Goal: Task Accomplishment & Management: Use online tool/utility

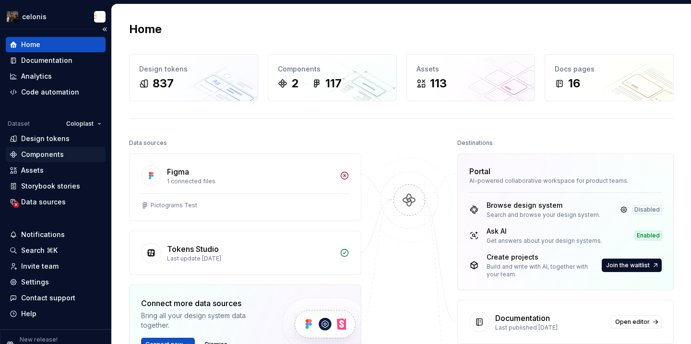
click at [47, 147] on div "Components" at bounding box center [56, 154] width 100 height 15
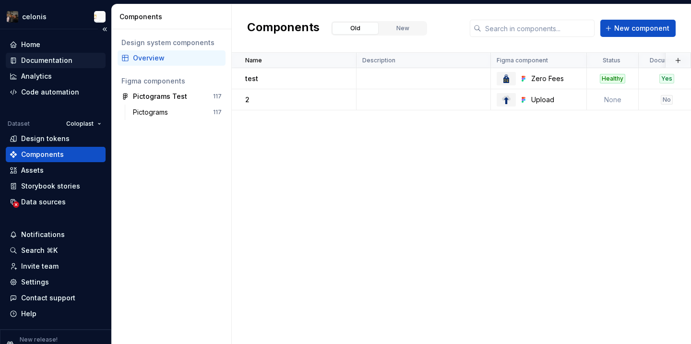
click at [53, 59] on div "Documentation" at bounding box center [46, 61] width 51 height 10
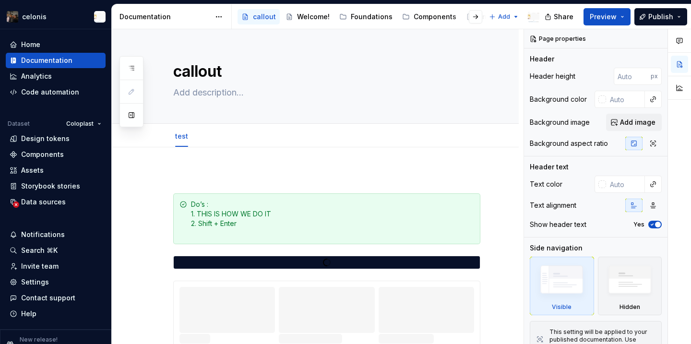
type textarea "*"
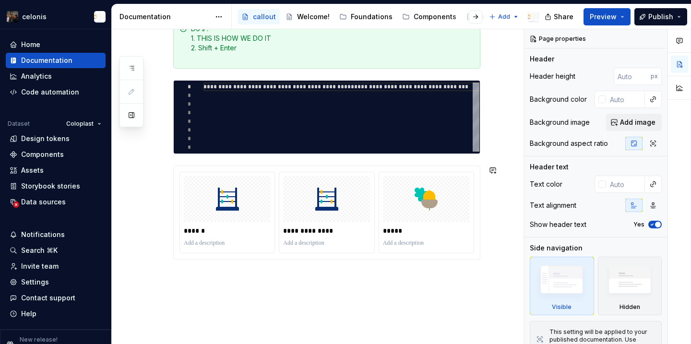
scroll to position [205, 0]
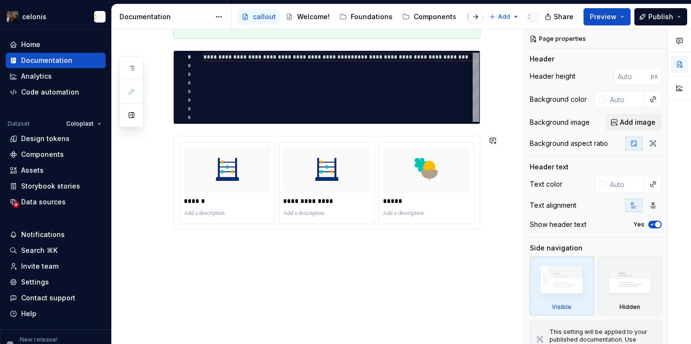
click at [231, 261] on div "**********" at bounding box center [315, 143] width 407 height 402
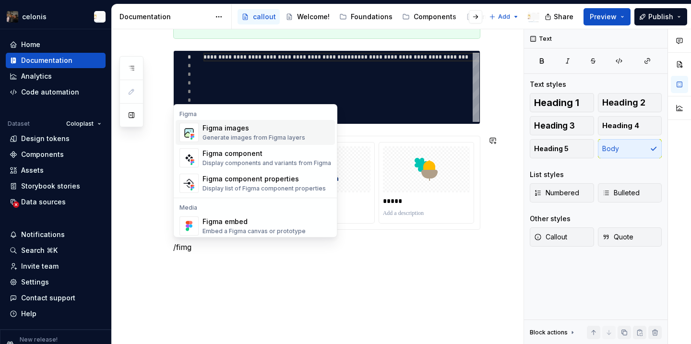
click at [254, 125] on div "Figma images" at bounding box center [253, 128] width 103 height 10
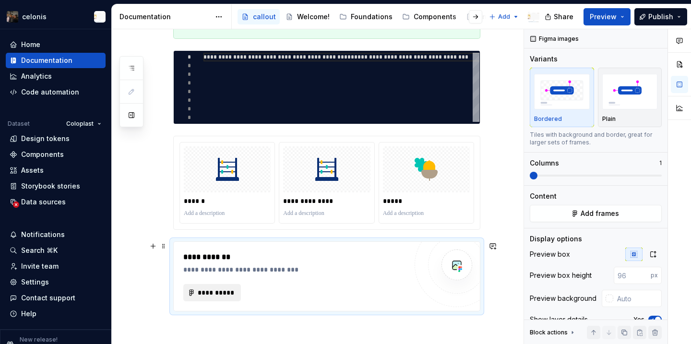
click at [227, 292] on span "**********" at bounding box center [215, 293] width 37 height 10
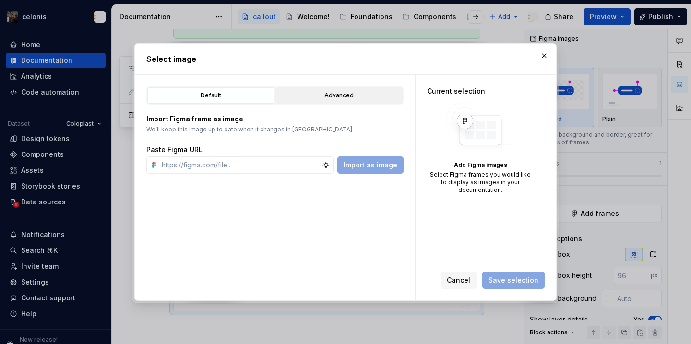
click at [314, 90] on button "Advanced" at bounding box center [338, 95] width 127 height 16
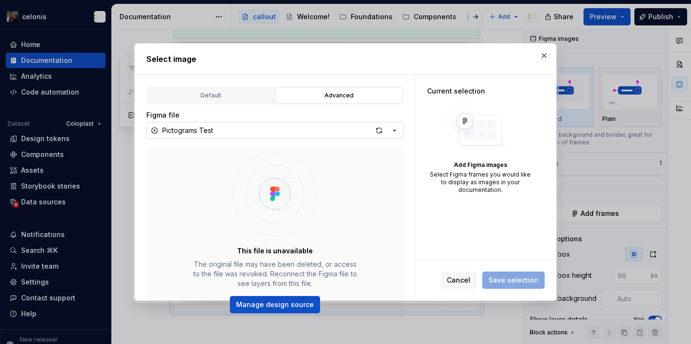
click at [252, 129] on button "Pictograms Test" at bounding box center [274, 130] width 257 height 17
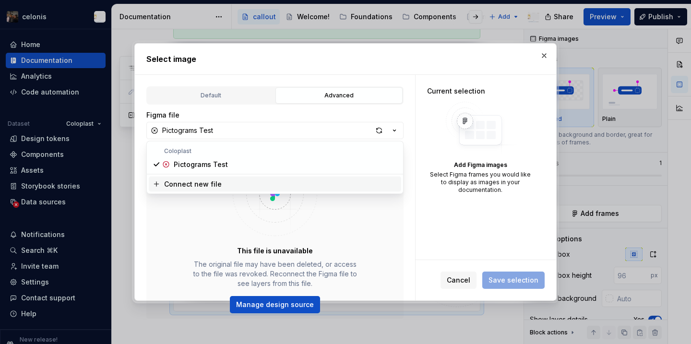
click at [241, 259] on div "Select image Default Advanced Import Figma frame as image We’ll keep this image…" at bounding box center [345, 172] width 691 height 344
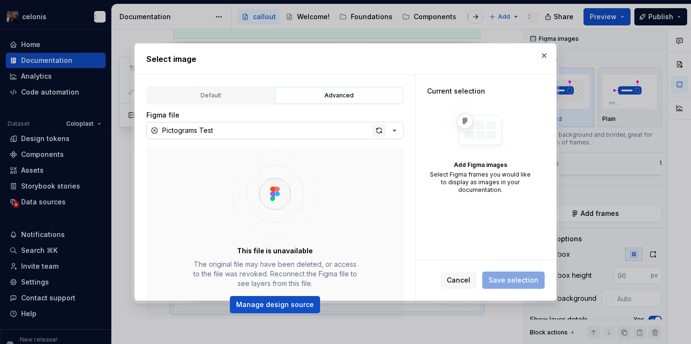
click at [381, 131] on div "button" at bounding box center [378, 130] width 13 height 13
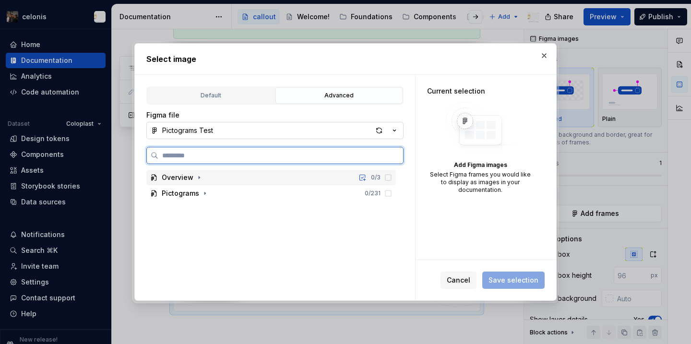
click at [250, 178] on div "Overview 0 / 3" at bounding box center [270, 177] width 249 height 15
click at [248, 200] on div "Thumbnail 0 / 3" at bounding box center [275, 193] width 240 height 15
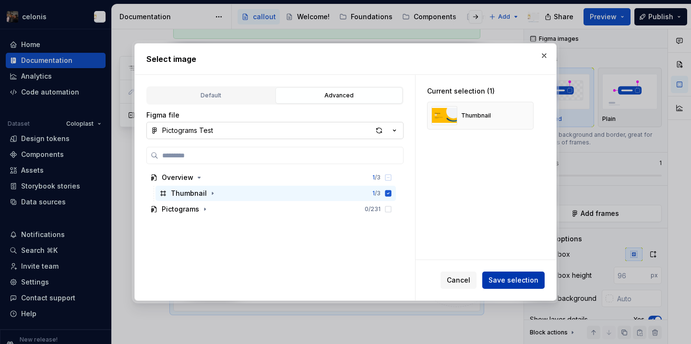
click at [522, 277] on span "Save selection" at bounding box center [513, 280] width 50 height 10
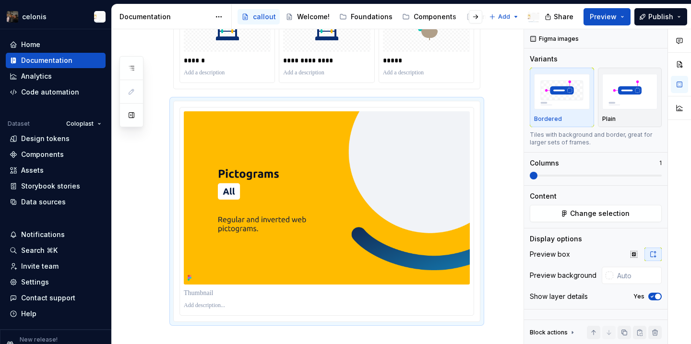
scroll to position [352, 0]
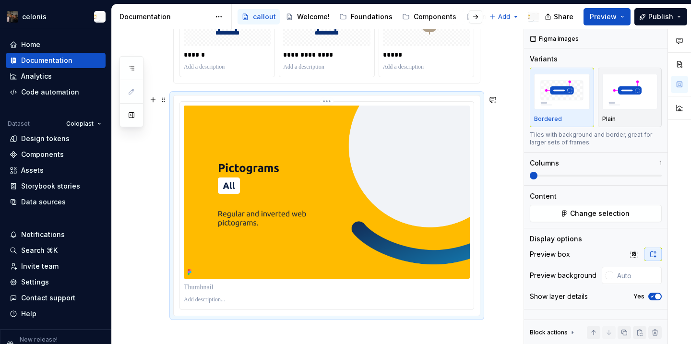
click at [448, 235] on img at bounding box center [327, 192] width 286 height 173
click at [409, 204] on img at bounding box center [327, 192] width 286 height 173
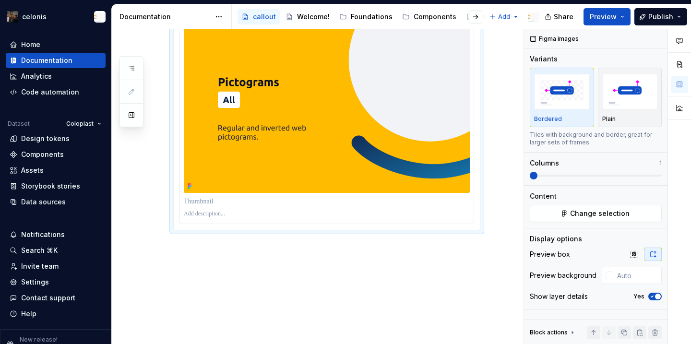
click at [308, 281] on div "**********" at bounding box center [315, 27] width 407 height 635
click at [292, 285] on div "**********" at bounding box center [315, 27] width 407 height 635
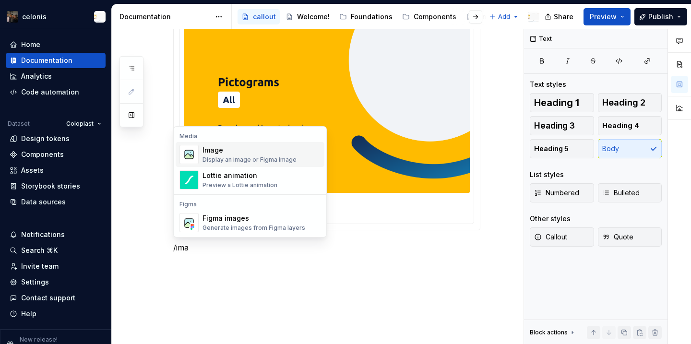
click at [286, 153] on div "Image" at bounding box center [249, 150] width 94 height 10
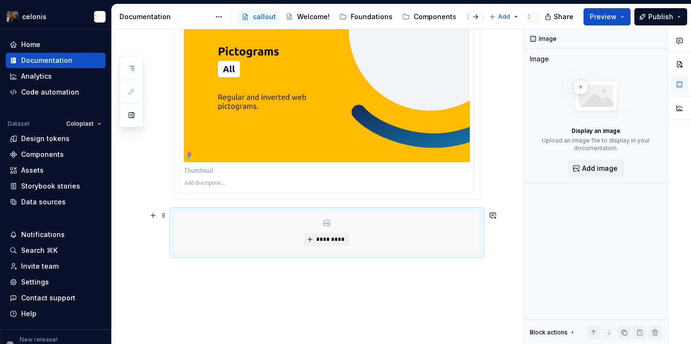
scroll to position [473, 0]
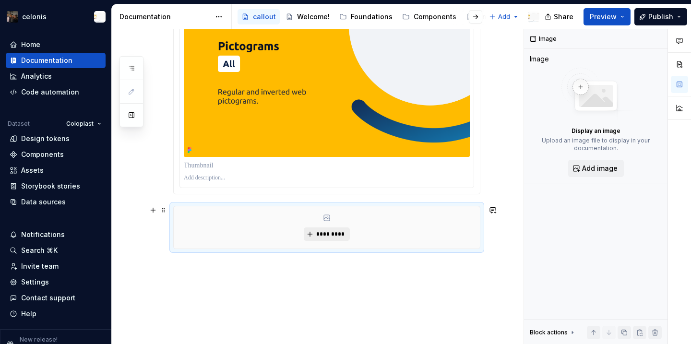
click at [314, 231] on button "*********" at bounding box center [327, 233] width 46 height 13
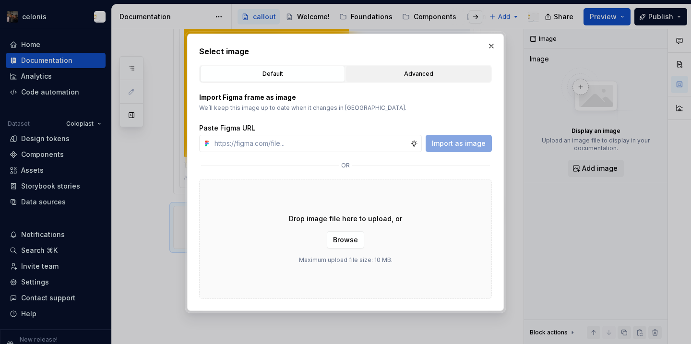
click at [371, 76] on div "Advanced" at bounding box center [418, 74] width 138 height 10
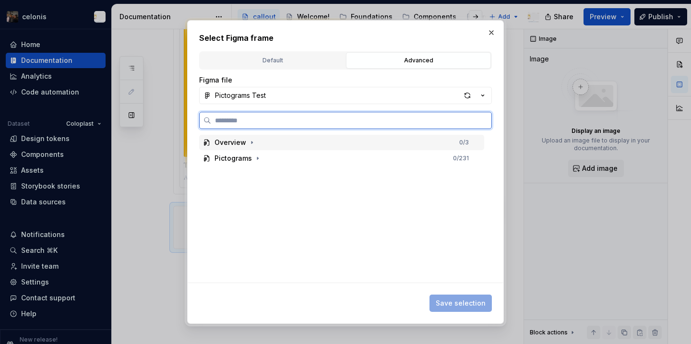
click at [238, 139] on div "Overview" at bounding box center [230, 143] width 32 height 10
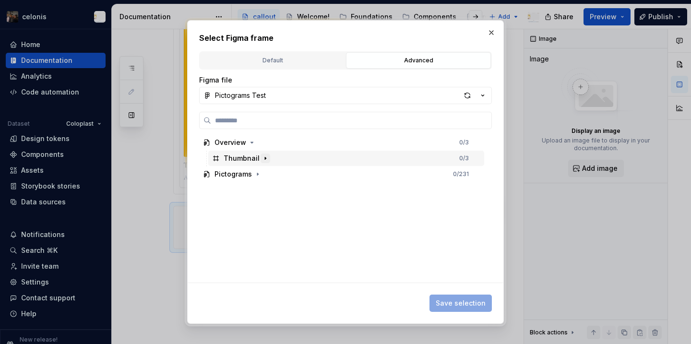
click at [264, 158] on icon "button" at bounding box center [265, 158] width 8 height 8
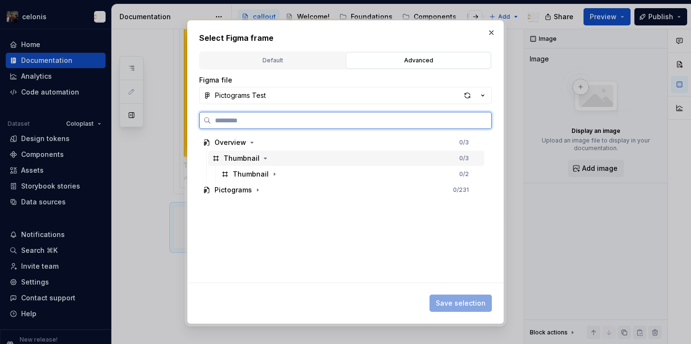
click at [337, 159] on div "Thumbnail 0 / 3" at bounding box center [346, 158] width 276 height 15
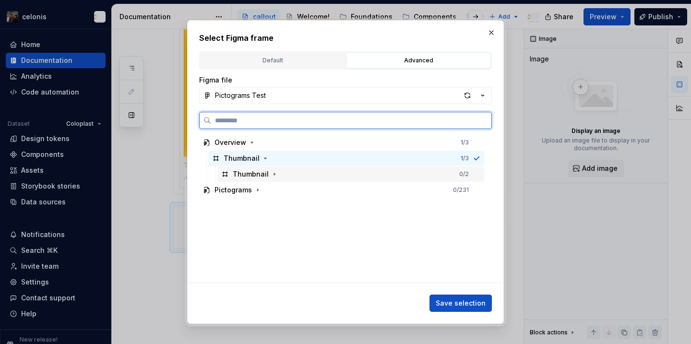
click at [334, 172] on div "Thumbnail 0 / 2" at bounding box center [350, 173] width 267 height 15
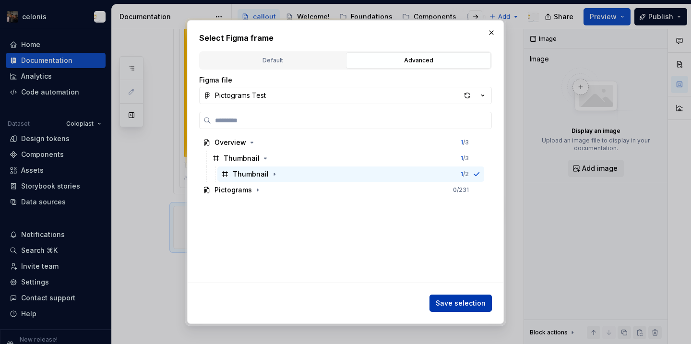
click at [474, 303] on span "Save selection" at bounding box center [460, 303] width 50 height 10
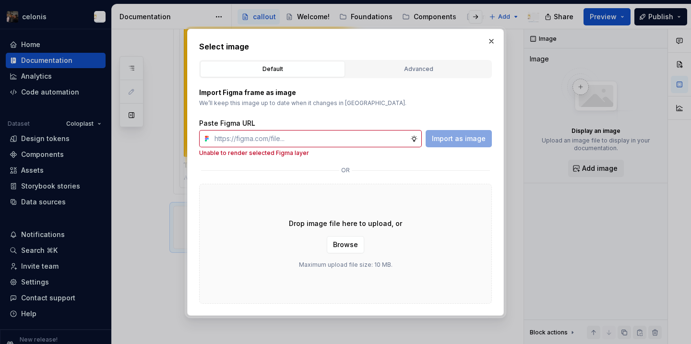
click at [385, 77] on div "Default Advanced" at bounding box center [345, 69] width 293 height 18
click at [385, 73] on button "Advanced" at bounding box center [418, 69] width 145 height 16
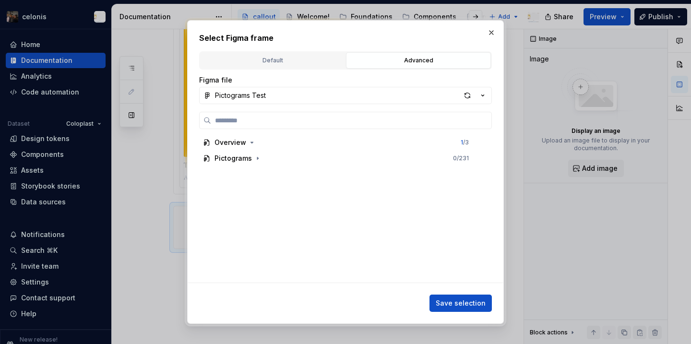
click at [254, 170] on div "Overview 1 / 3 Pictograms 0 / 231" at bounding box center [342, 209] width 287 height 148
click at [253, 162] on button "button" at bounding box center [258, 158] width 10 height 10
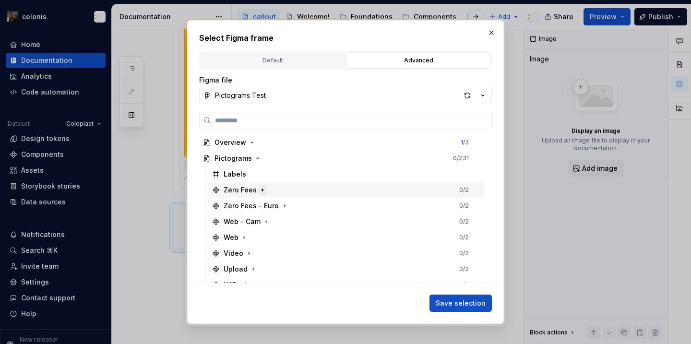
click at [258, 192] on button "button" at bounding box center [263, 190] width 10 height 10
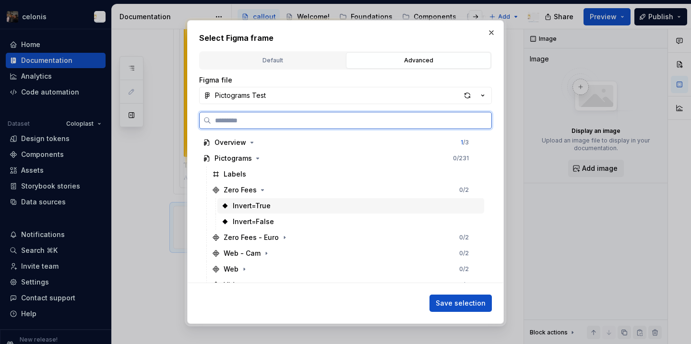
click at [407, 209] on div "Invert=True" at bounding box center [350, 205] width 267 height 15
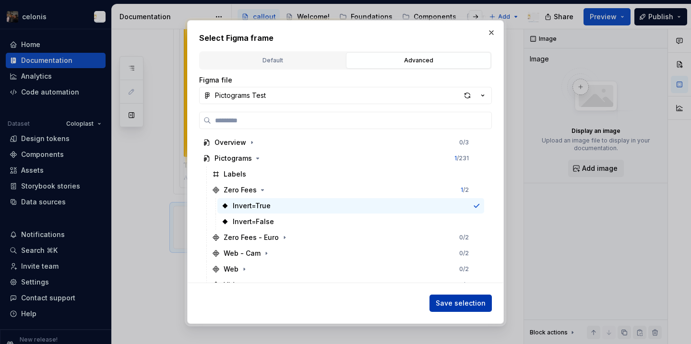
click at [465, 300] on span "Save selection" at bounding box center [460, 303] width 50 height 10
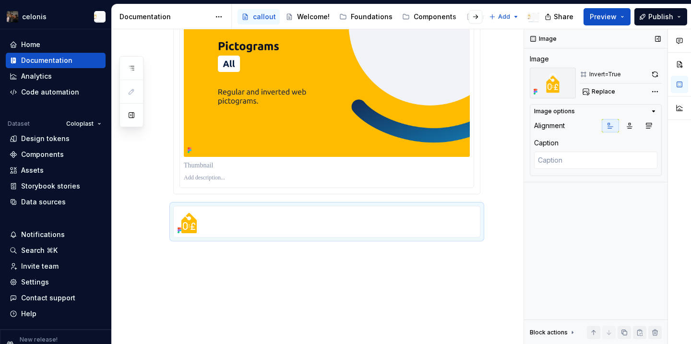
click at [647, 91] on div "Replace" at bounding box center [620, 91] width 82 height 13
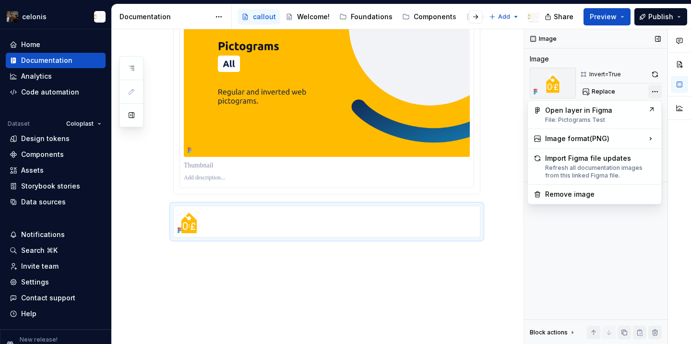
click at [655, 91] on div "Comments Open comments No comments yet Select ‘Comment’ from the block context …" at bounding box center [607, 186] width 167 height 315
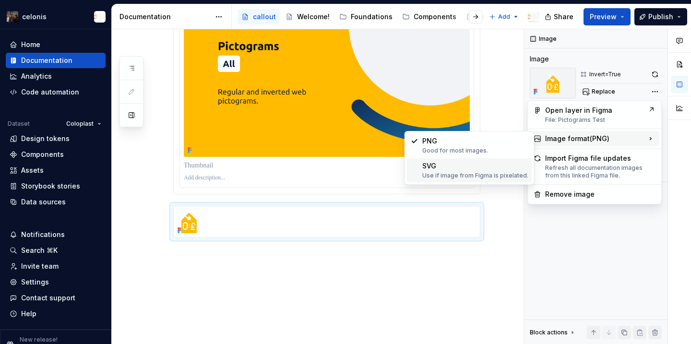
click at [446, 173] on div "Use if image from Figma is pixelated." at bounding box center [475, 176] width 106 height 8
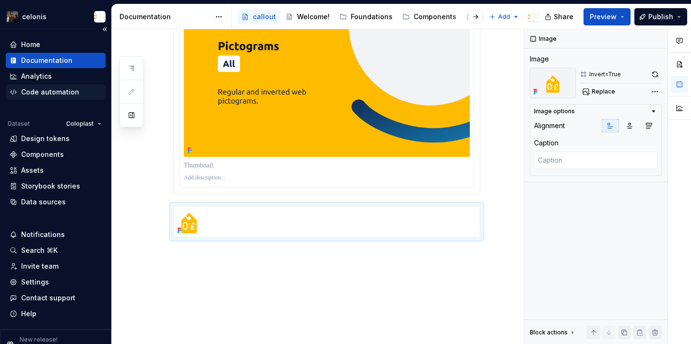
click at [59, 94] on div "Code automation" at bounding box center [50, 92] width 58 height 10
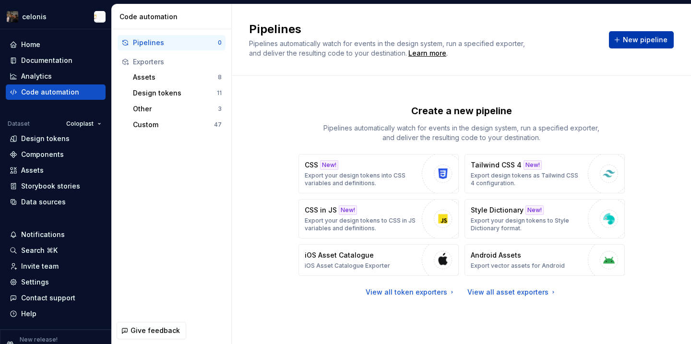
click at [640, 45] on button "New pipeline" at bounding box center [641, 39] width 65 height 17
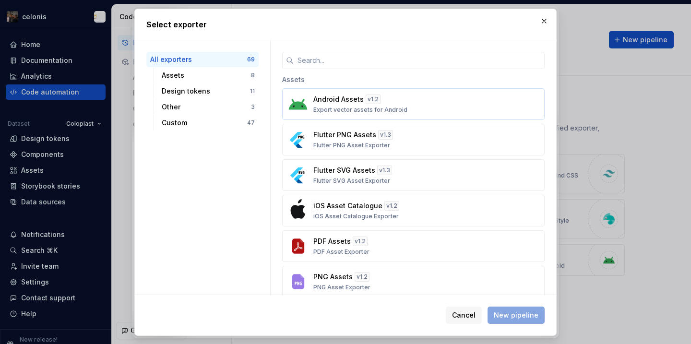
click at [360, 107] on p "Export vector assets for Android" at bounding box center [360, 110] width 94 height 8
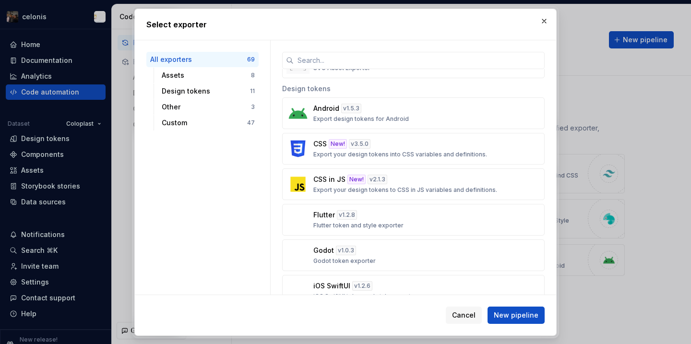
scroll to position [297, 0]
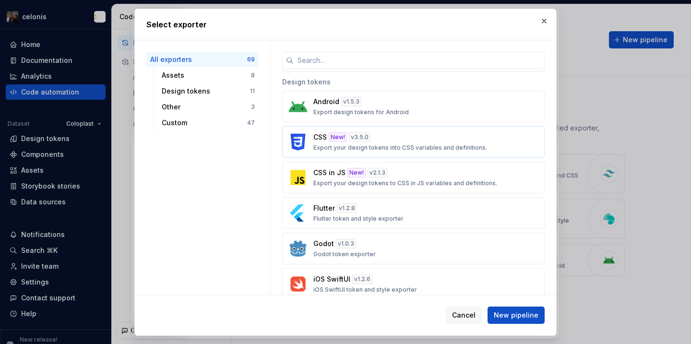
click at [349, 155] on button "CSS New! v 3.5.0 Export your design tokens into CSS variables and definitions." at bounding box center [413, 142] width 262 height 32
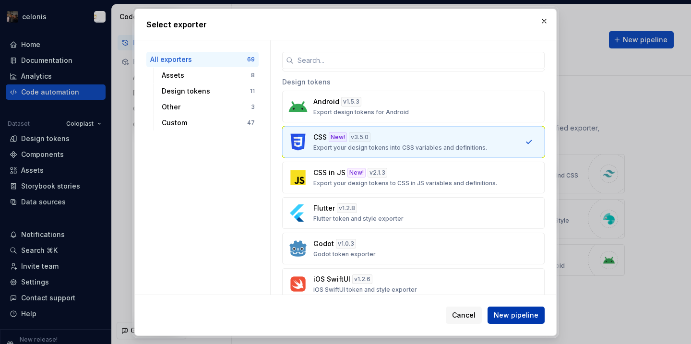
click at [510, 323] on button "New pipeline" at bounding box center [515, 314] width 57 height 17
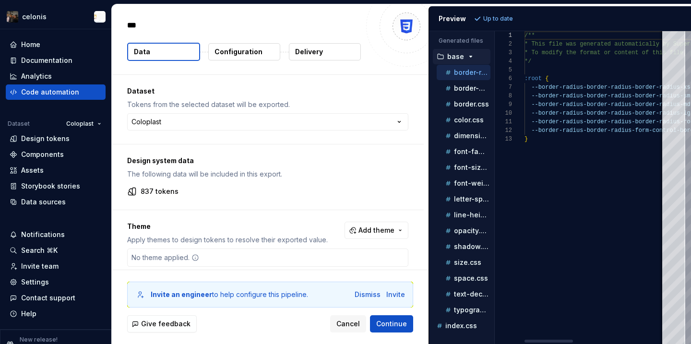
type textarea "*"
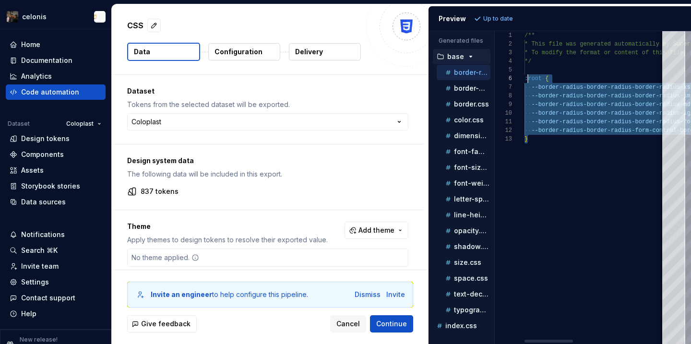
scroll to position [43, 3]
drag, startPoint x: 561, startPoint y: 145, endPoint x: 527, endPoint y: 74, distance: 78.7
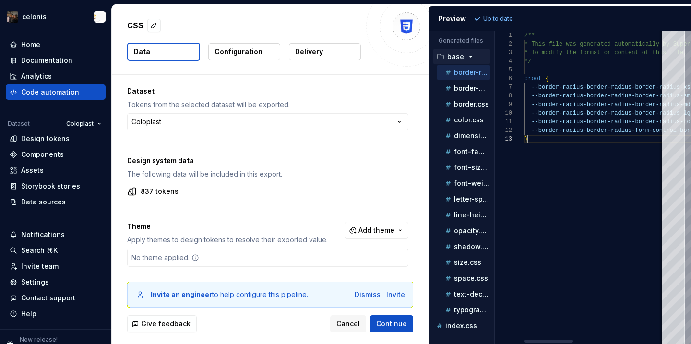
scroll to position [17, 3]
paste textarea "Editor content"
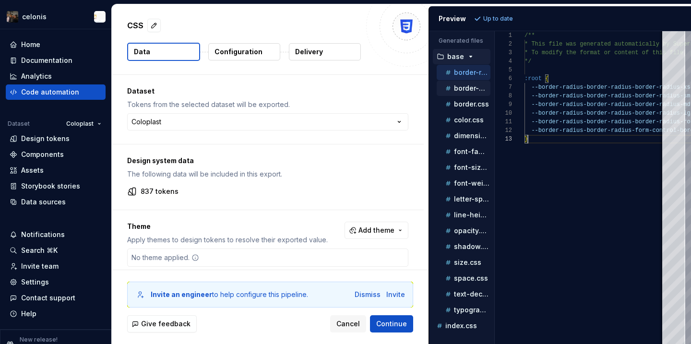
click at [485, 91] on p "border-width.css" at bounding box center [472, 88] width 36 height 8
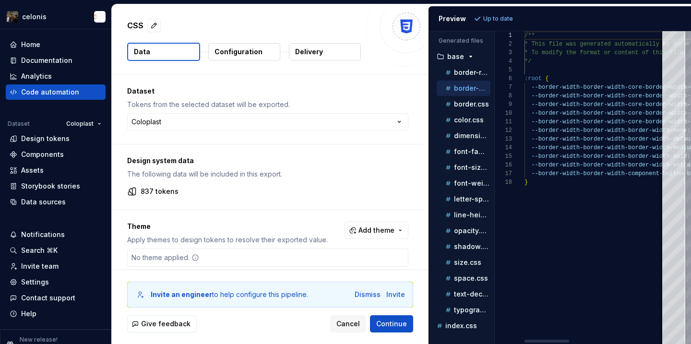
scroll to position [0, 0]
click at [467, 102] on p "border.css" at bounding box center [471, 104] width 35 height 8
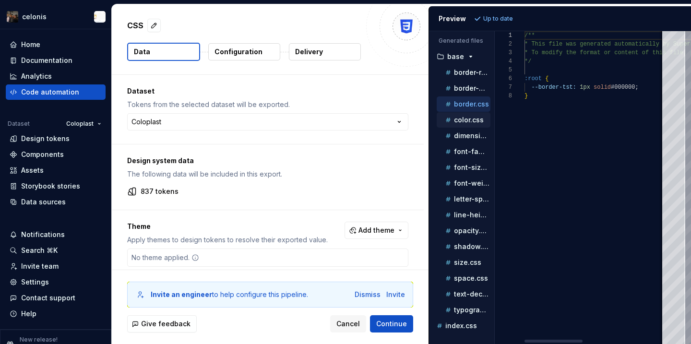
click at [463, 124] on div "color.css" at bounding box center [466, 120] width 47 height 10
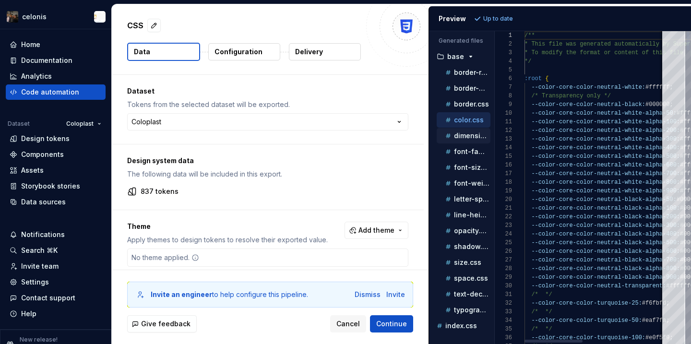
click at [463, 140] on div "dimension.css" at bounding box center [466, 136] width 47 height 10
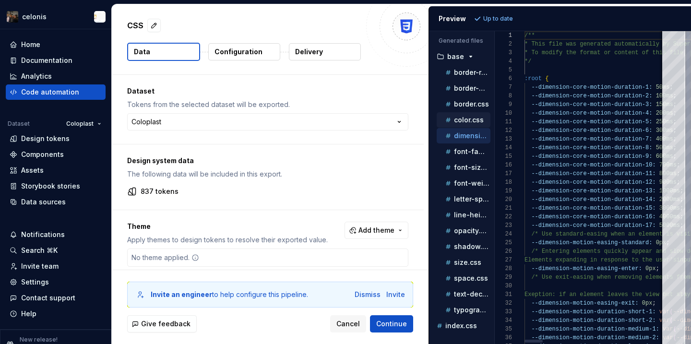
click at [466, 115] on div "color.css" at bounding box center [466, 120] width 47 height 10
type textarea "**********"
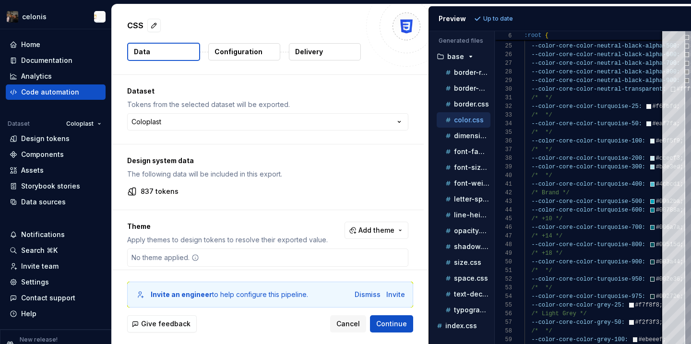
scroll to position [11, 0]
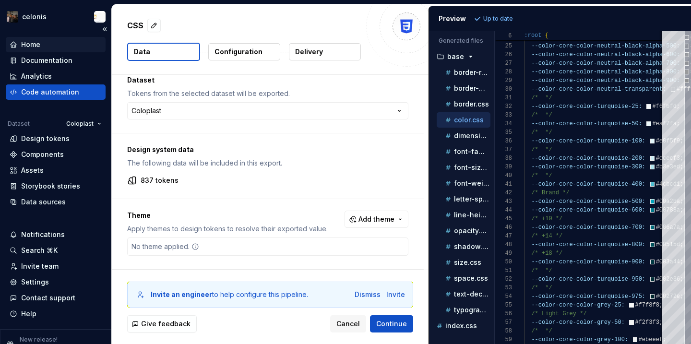
click at [45, 51] on div "Home" at bounding box center [56, 44] width 100 height 15
click at [45, 58] on div "Documentation" at bounding box center [46, 61] width 51 height 10
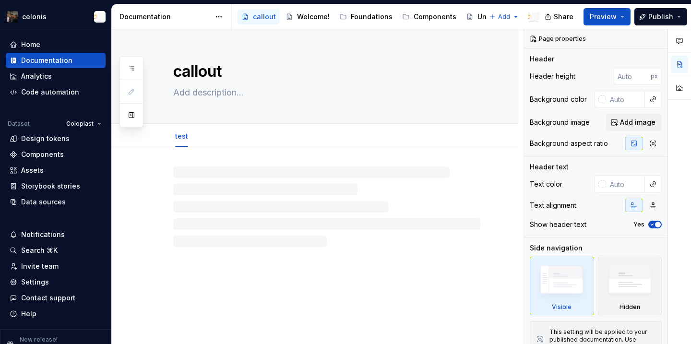
type textarea "*"
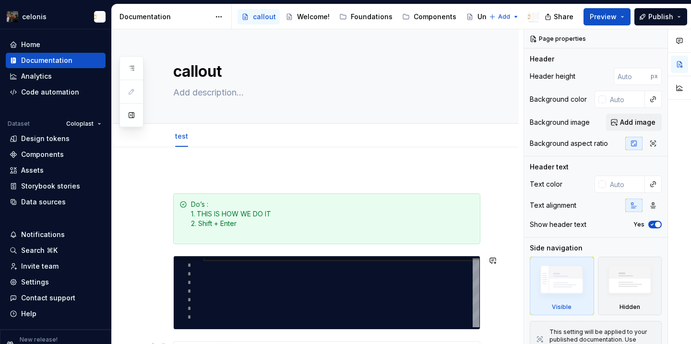
scroll to position [481, 0]
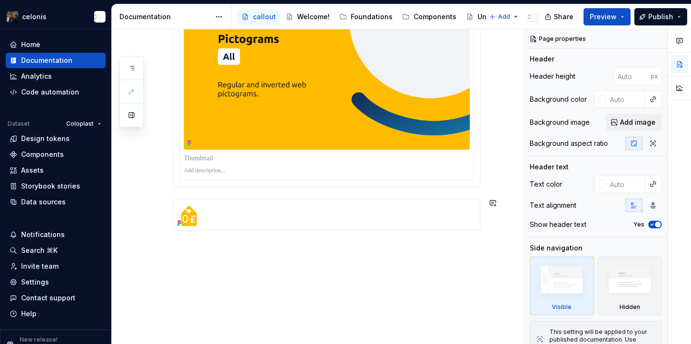
click at [223, 321] on div "**********" at bounding box center [315, 6] width 407 height 678
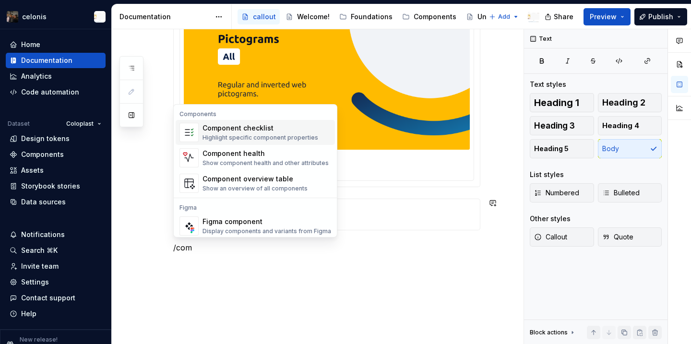
click at [256, 132] on div "Component checklist" at bounding box center [260, 128] width 116 height 10
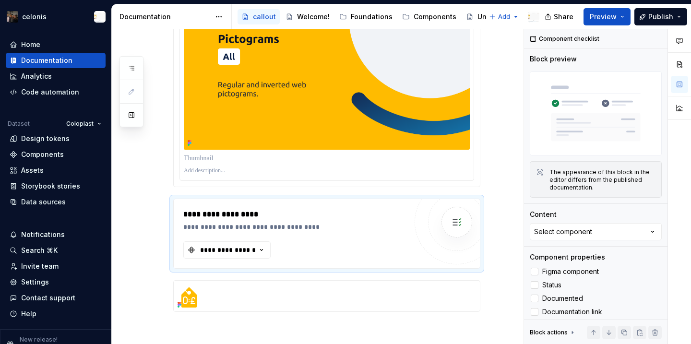
scroll to position [483, 0]
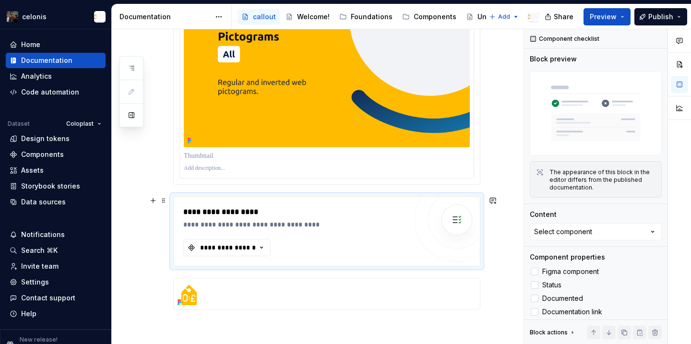
click at [190, 197] on div "**********" at bounding box center [327, 231] width 306 height 69
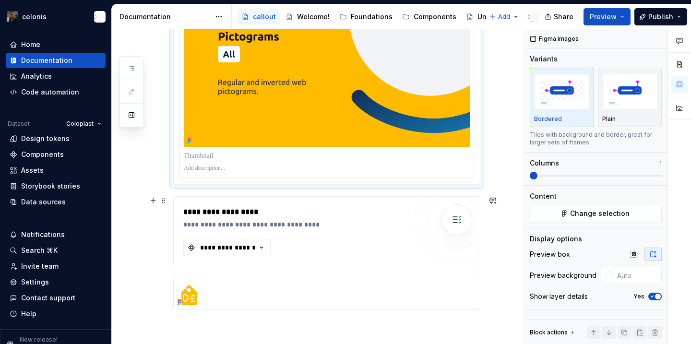
click at [196, 204] on div "**********" at bounding box center [327, 231] width 306 height 69
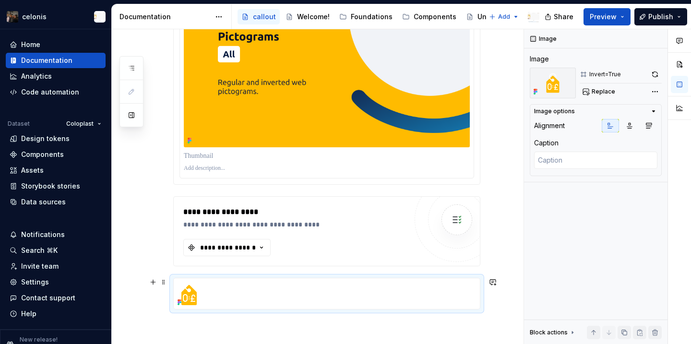
click at [254, 288] on div at bounding box center [327, 293] width 306 height 31
click at [59, 17] on html "celonis Home Documentation Analytics Code automation Dataset Coloplast Design t…" at bounding box center [345, 172] width 691 height 344
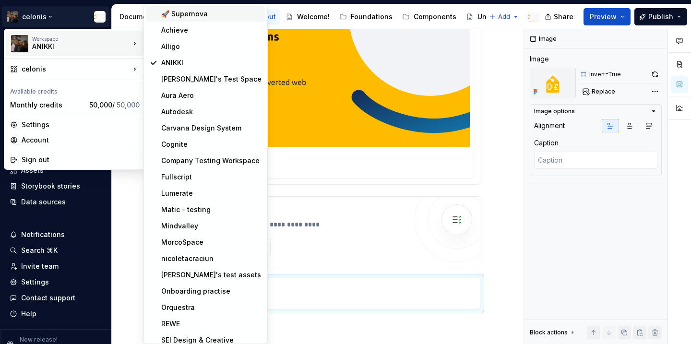
click at [173, 18] on div "🚀 Supernova" at bounding box center [211, 14] width 100 height 10
type textarea "*"
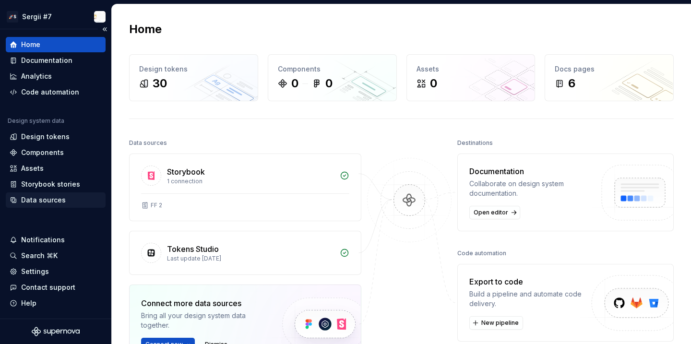
click at [45, 203] on div "Data sources" at bounding box center [43, 200] width 45 height 10
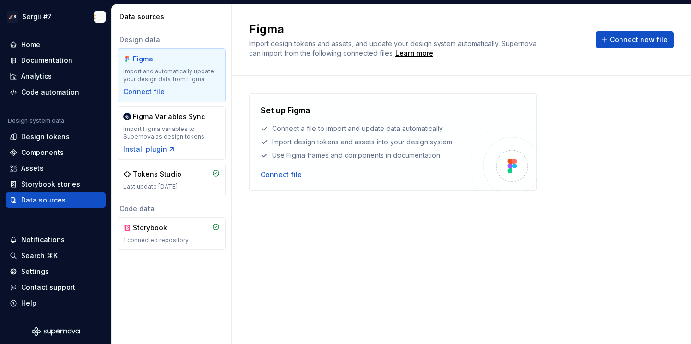
click at [184, 217] on div "Code data Storybook 1 connected repository" at bounding box center [171, 227] width 108 height 46
click at [189, 228] on div "Storybook" at bounding box center [171, 228] width 96 height 10
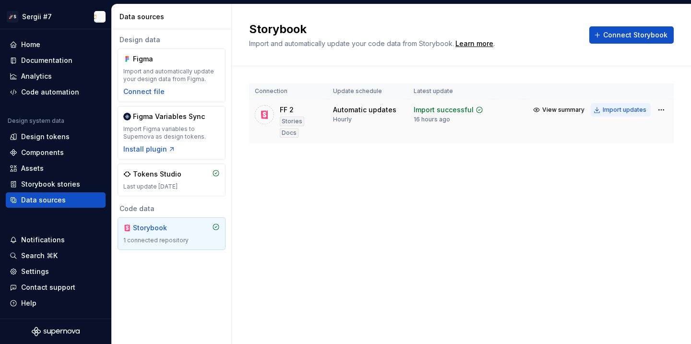
click at [639, 108] on div "Import updates" at bounding box center [624, 110] width 44 height 8
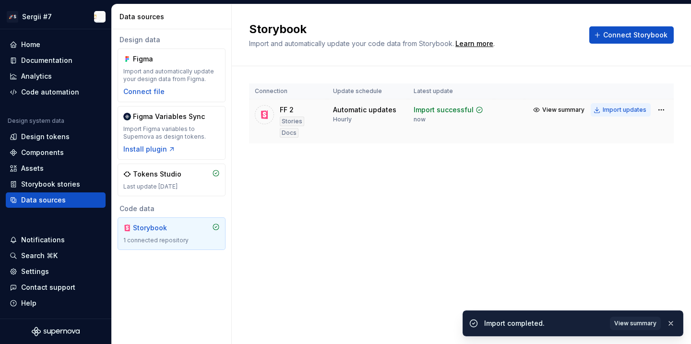
click at [610, 111] on div "Import updates" at bounding box center [624, 110] width 44 height 8
